Goal: Information Seeking & Learning: Learn about a topic

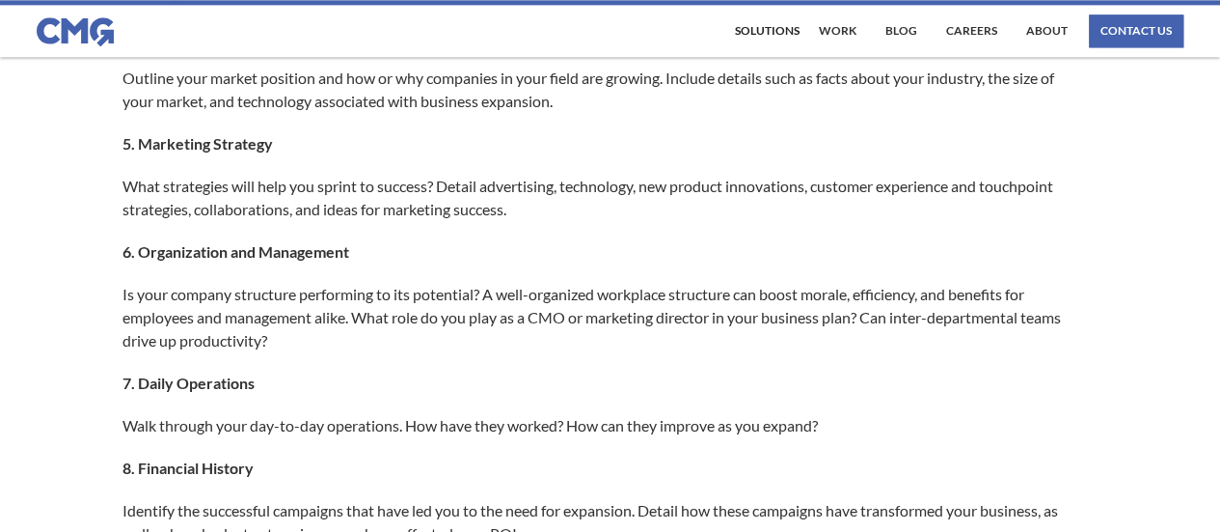
scroll to position [1319, 0]
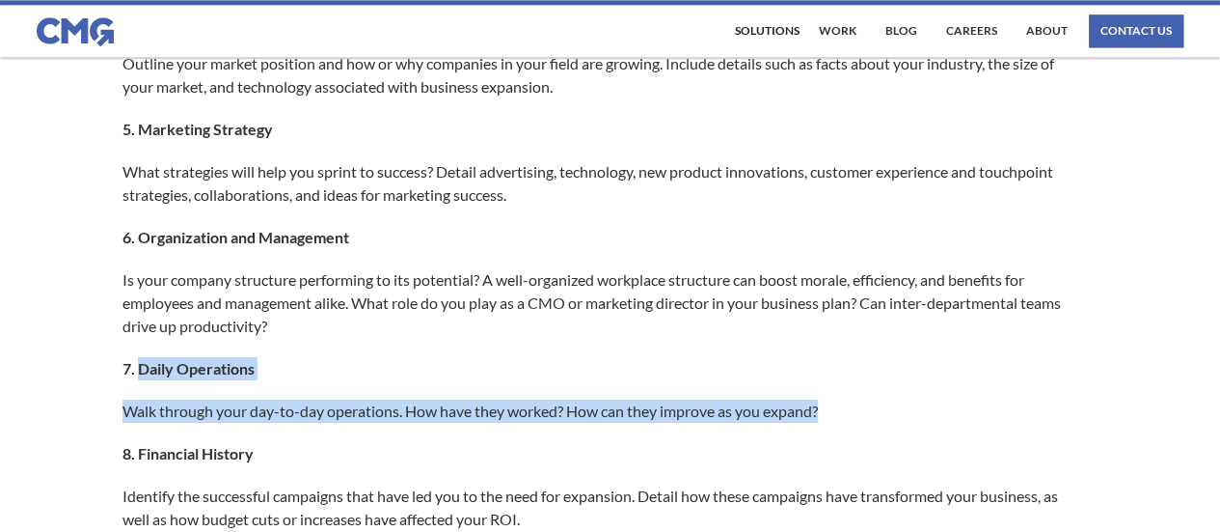
drag, startPoint x: 137, startPoint y: 391, endPoint x: 856, endPoint y: 443, distance: 720.6
click at [856, 443] on div "Successful businesses need forward-thinking solutions to ensure measurable grow…" at bounding box center [611, 345] width 976 height 2380
click at [859, 417] on div "Successful businesses need forward-thinking solutions to ensure measurable grow…" at bounding box center [611, 345] width 976 height 2380
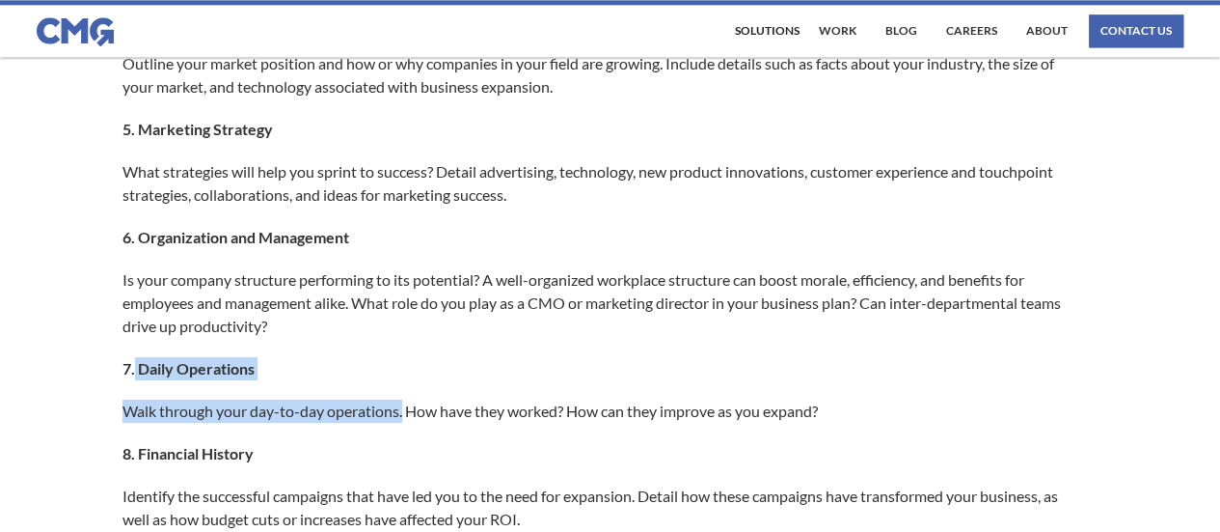
drag, startPoint x: 133, startPoint y: 385, endPoint x: 404, endPoint y: 416, distance: 272.8
click at [404, 416] on div "Successful businesses need forward-thinking solutions to ensure measurable grow…" at bounding box center [611, 345] width 976 height 2380
copy div "Daily Operations Walk through your day-to-day operations."
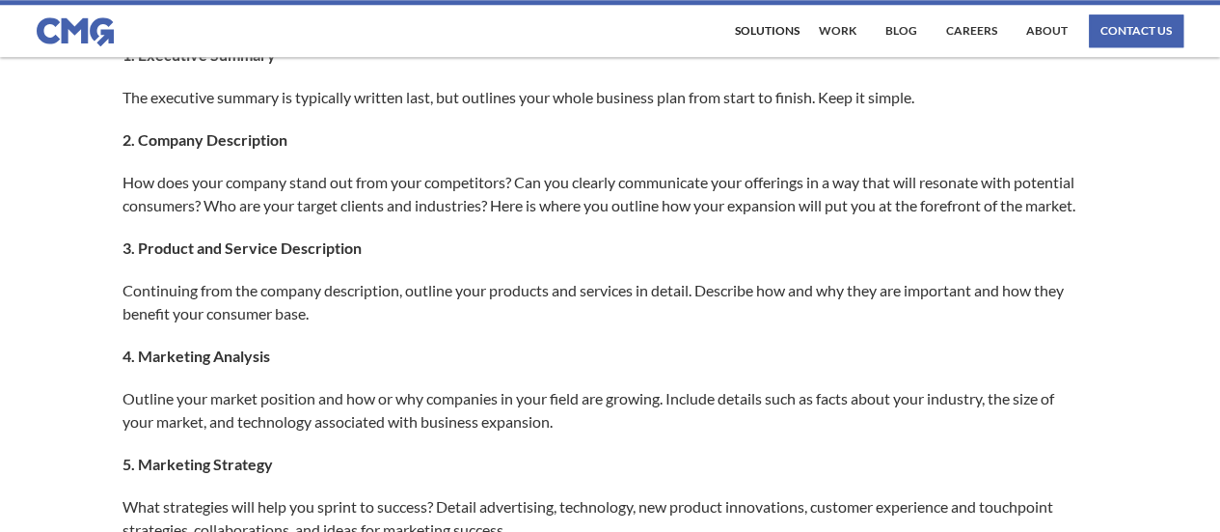
scroll to position [1003, 0]
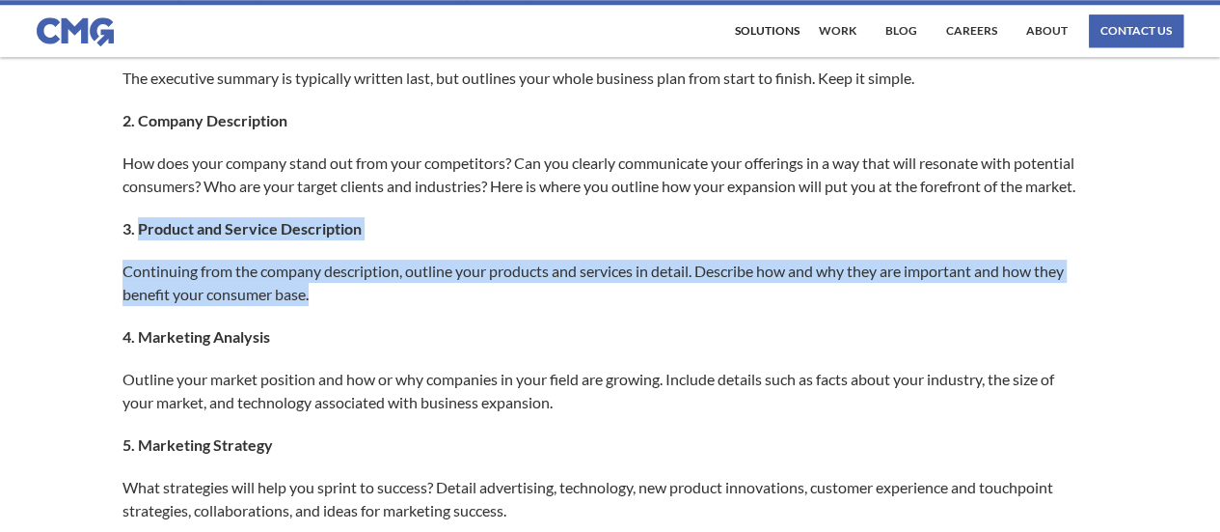
drag, startPoint x: 139, startPoint y: 248, endPoint x: 694, endPoint y: 314, distance: 558.6
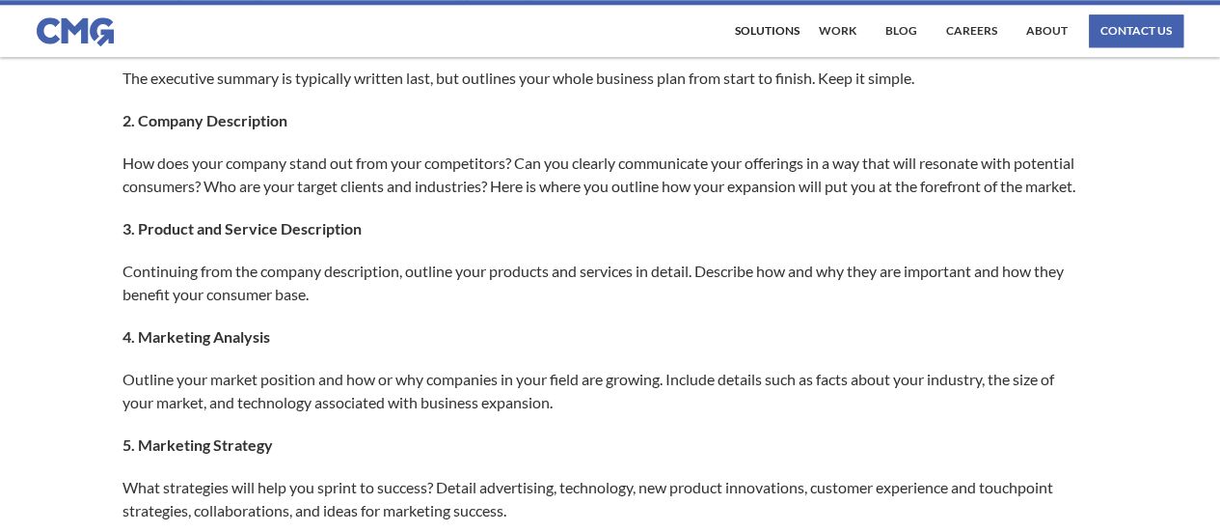
click at [536, 348] on p "4. Marketing Analysis" at bounding box center [601, 336] width 957 height 23
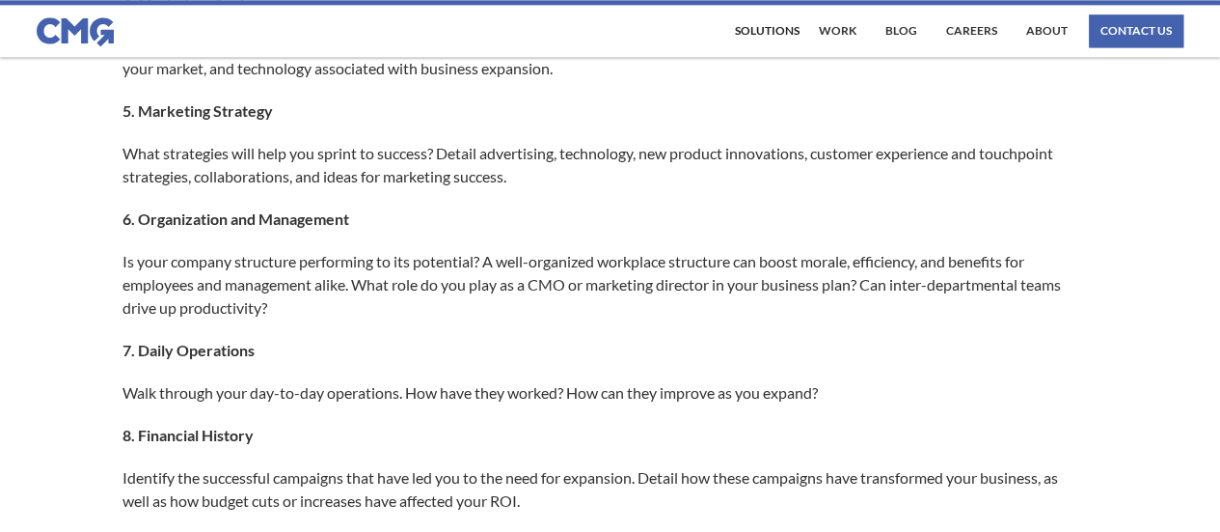
scroll to position [1342, 0]
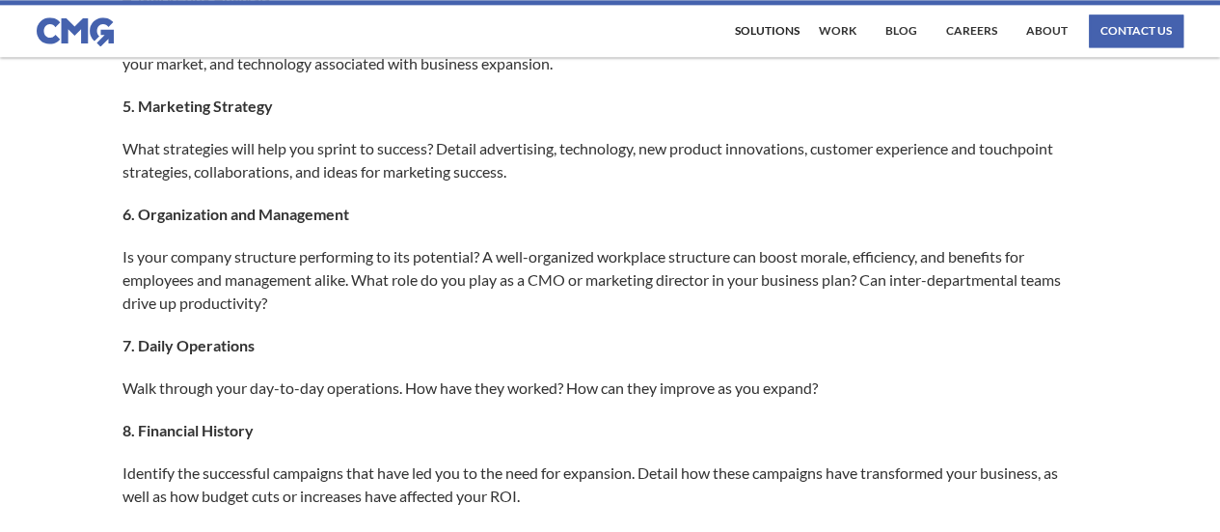
drag, startPoint x: 1218, startPoint y: 254, endPoint x: 1212, endPoint y: 272, distance: 19.5
click at [1212, 272] on div "Successful businesses need forward-thinking solutions to ensure measurable grow…" at bounding box center [610, 354] width 1220 height 2445
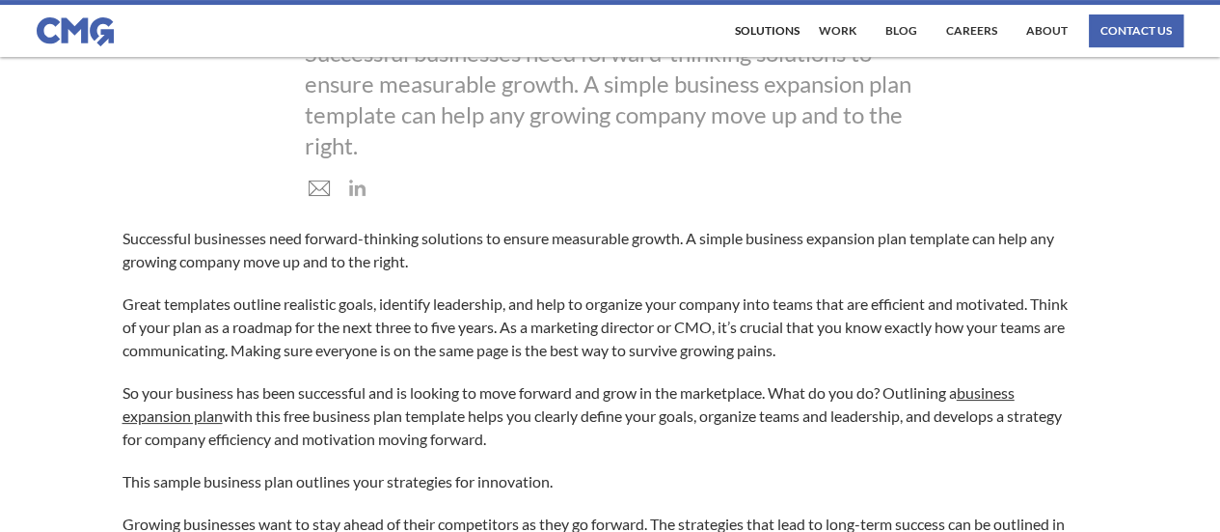
scroll to position [0, 0]
